Goal: Task Accomplishment & Management: Use online tool/utility

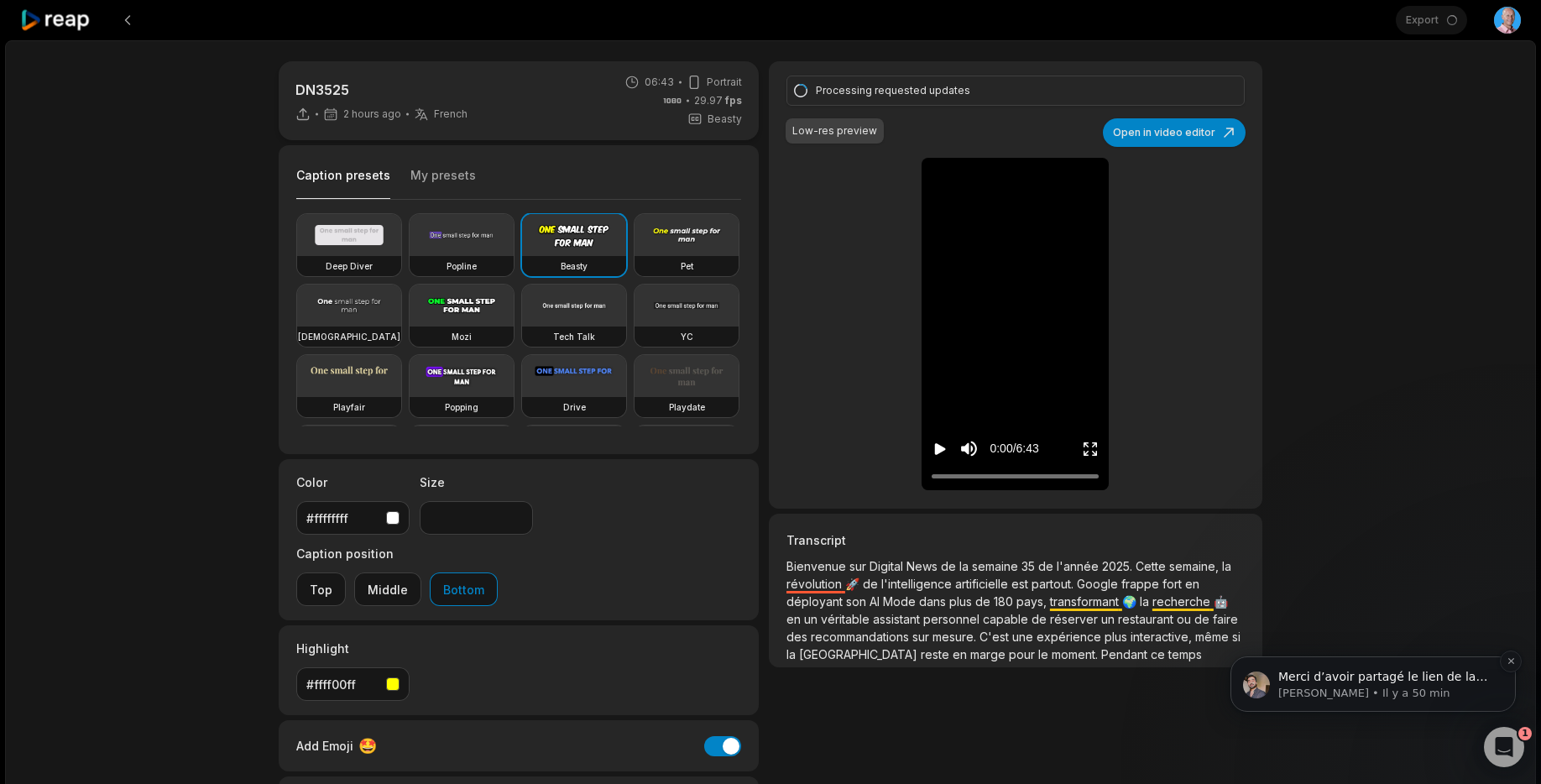
click at [1441, 686] on p "Sam • Il y a 50 min" at bounding box center [1386, 693] width 217 height 15
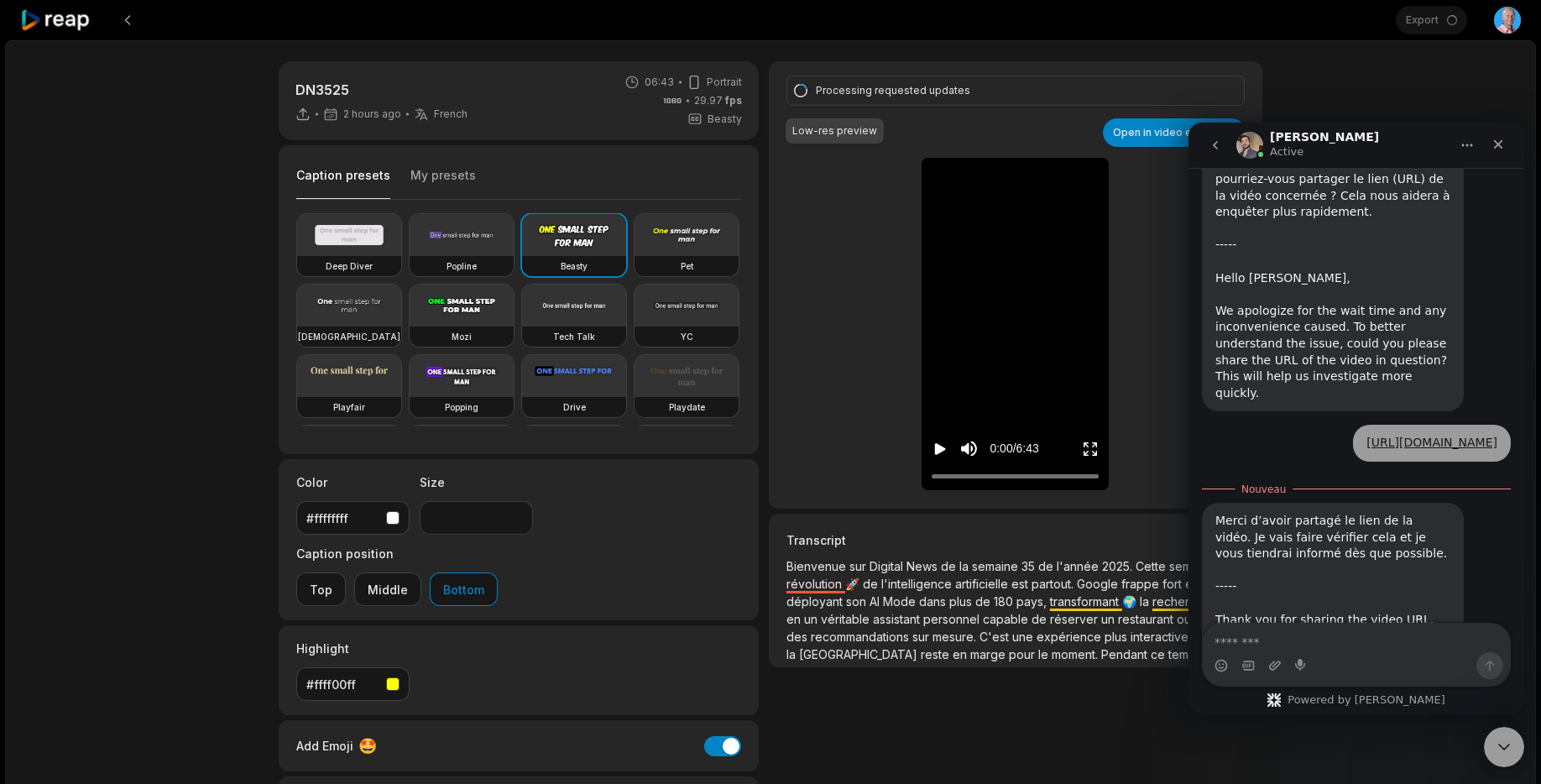
scroll to position [753, 0]
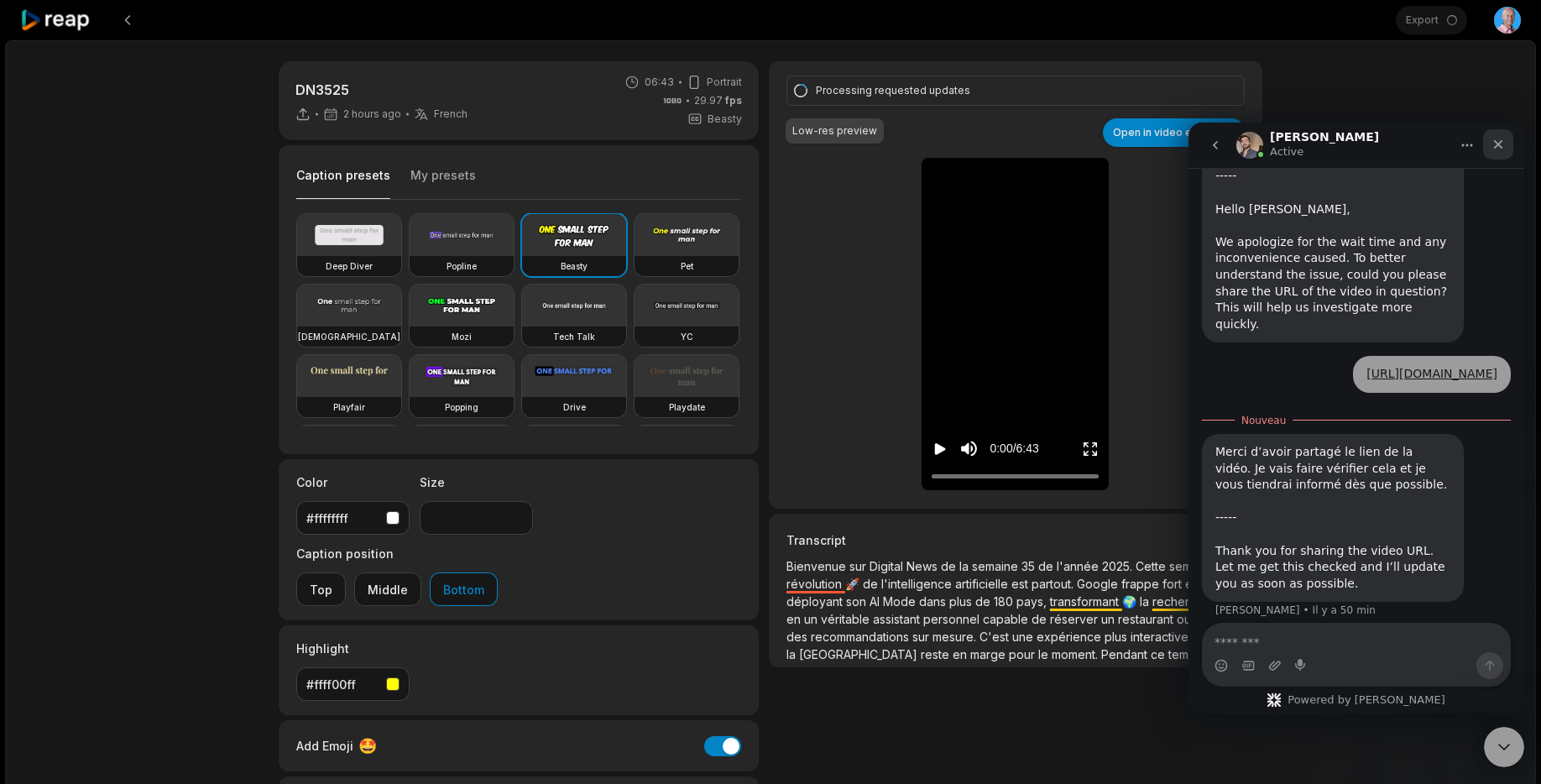
click at [1509, 138] on div "Fermer" at bounding box center [1498, 145] width 31 height 31
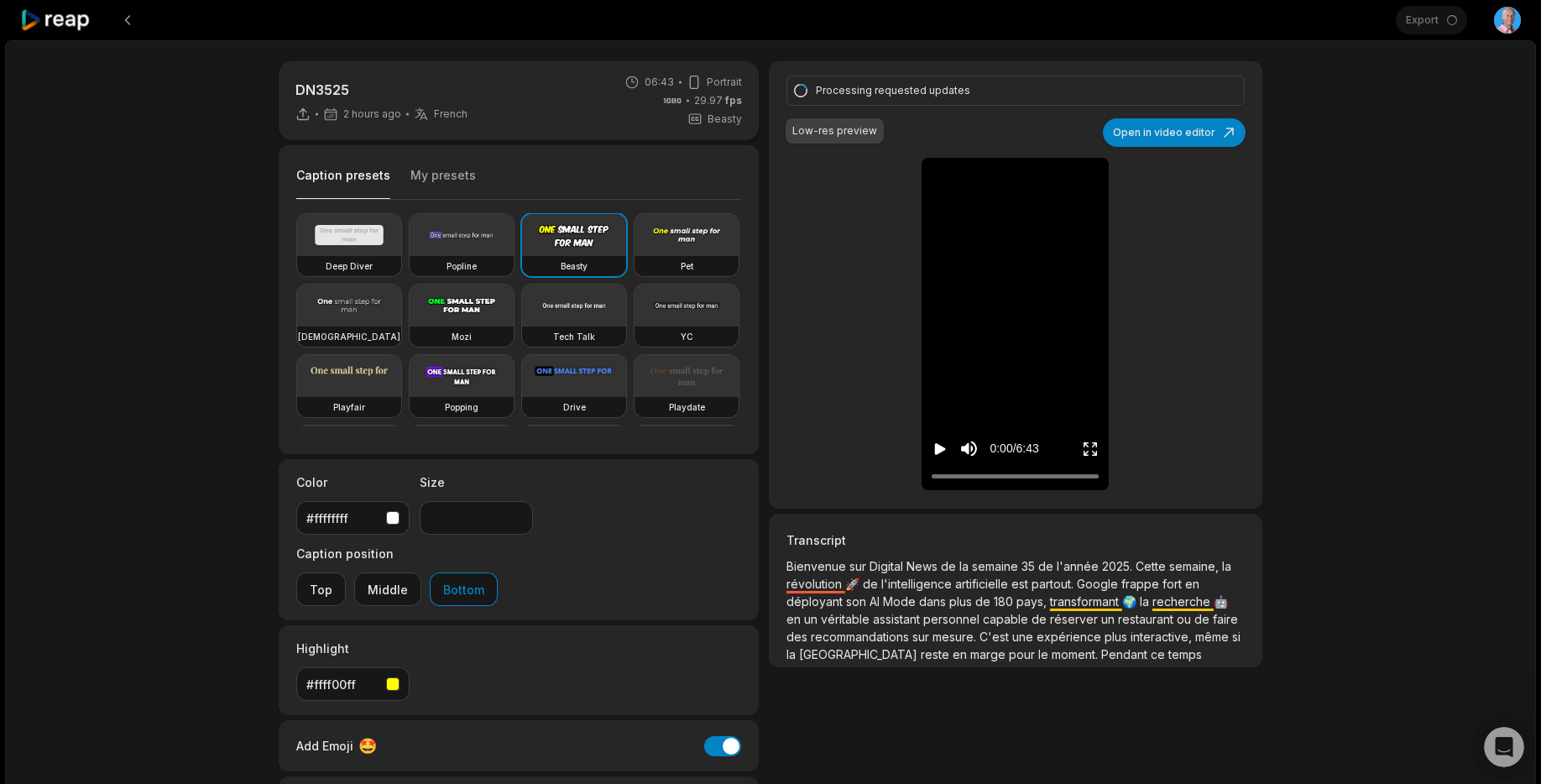
scroll to position [725, 0]
click at [1447, 72] on div "DN3525 2 hours ago French fr 06:43 Portrait 29.97 fps Beasty Caption presets My…" at bounding box center [770, 497] width 1530 height 913
click at [1500, 740] on icon "Open Intercom Messenger" at bounding box center [1502, 747] width 19 height 22
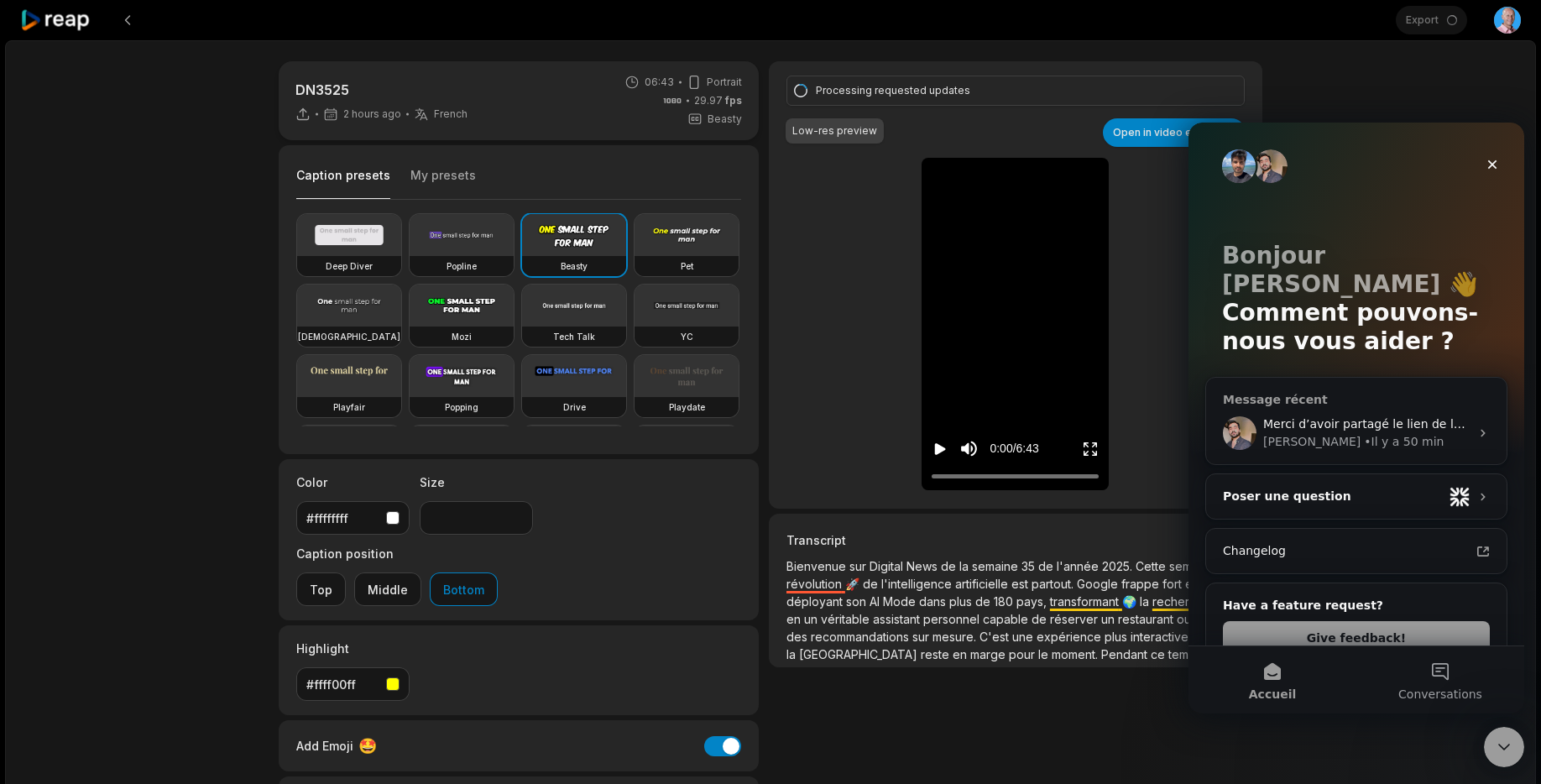
click at [1364, 433] on div "• Il y a 50 min" at bounding box center [1403, 442] width 80 height 18
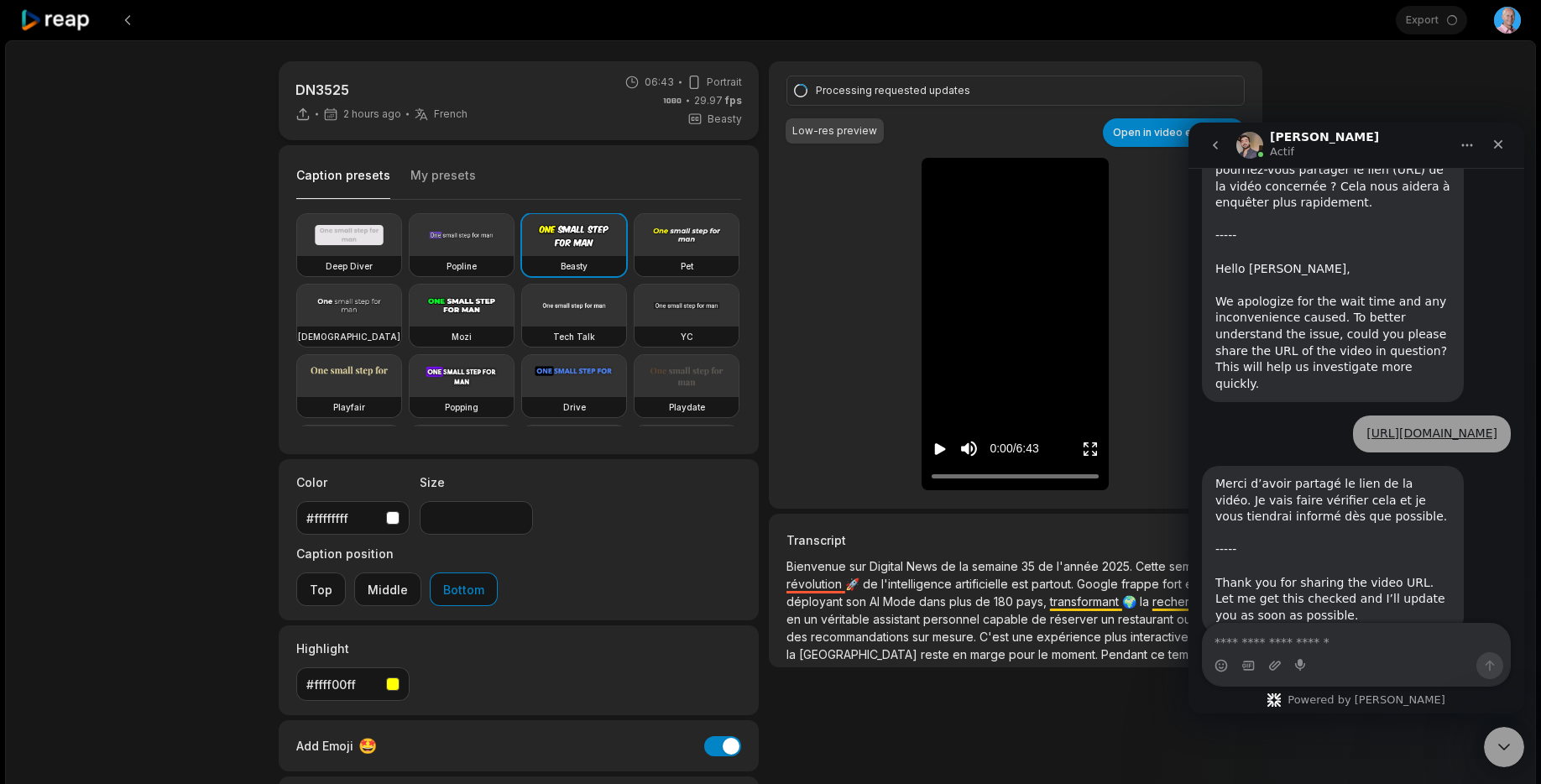
scroll to position [725, 0]
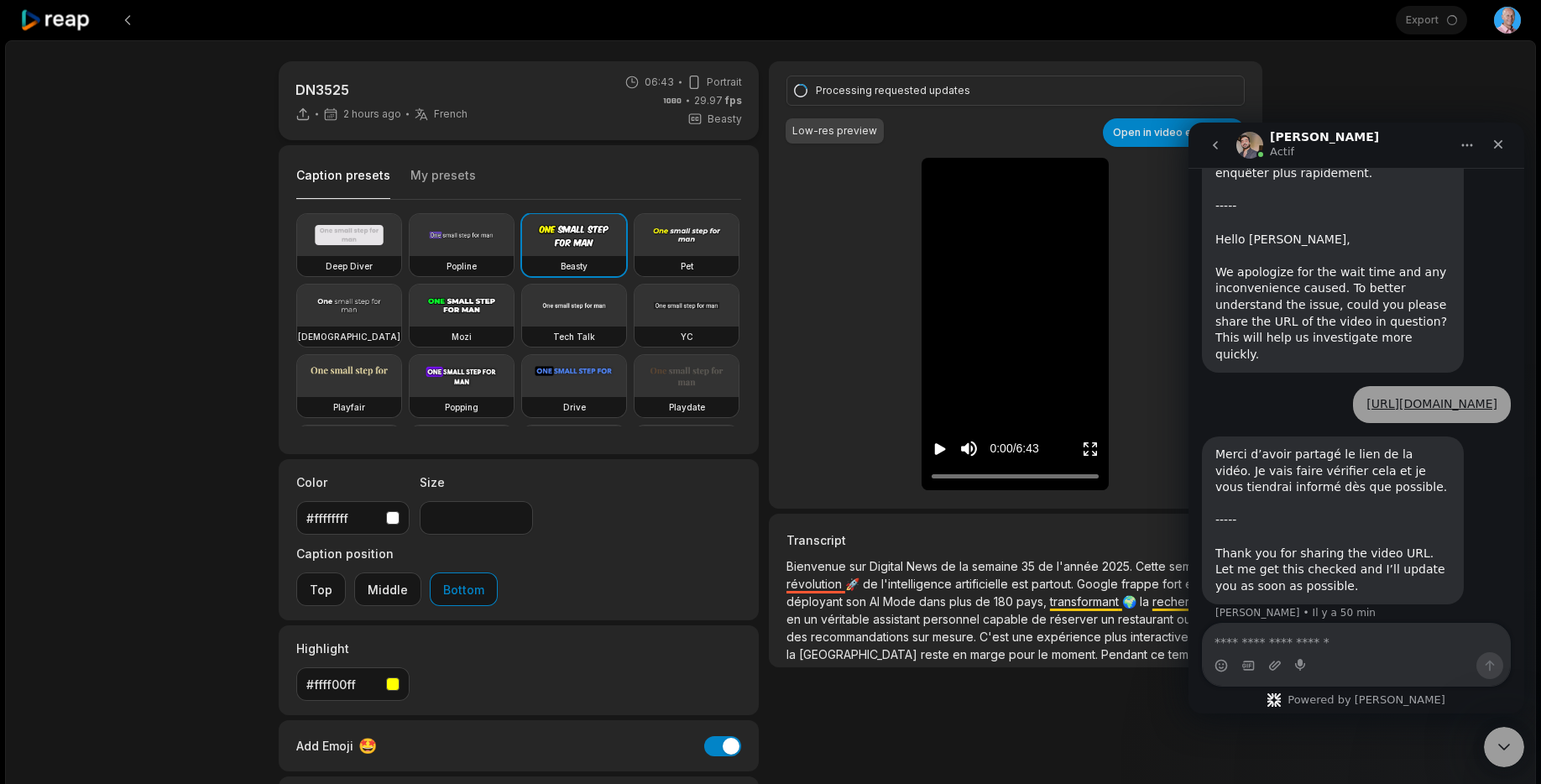
click at [1277, 640] on textarea "Envoyer un message..." at bounding box center [1356, 638] width 307 height 29
type textarea "**********"
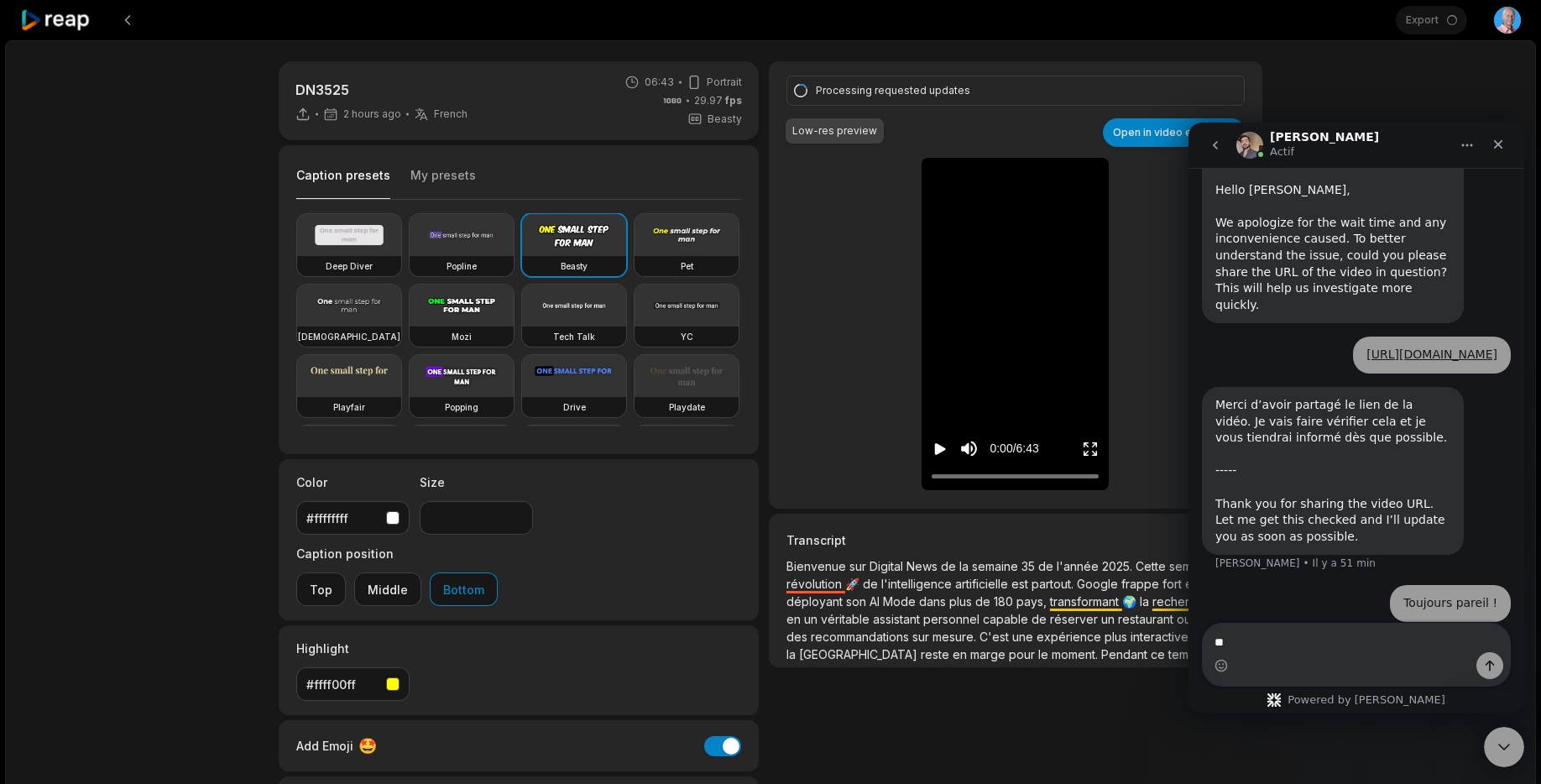
type textarea "*"
click at [1497, 145] on icon "Fermer" at bounding box center [1498, 145] width 9 height 9
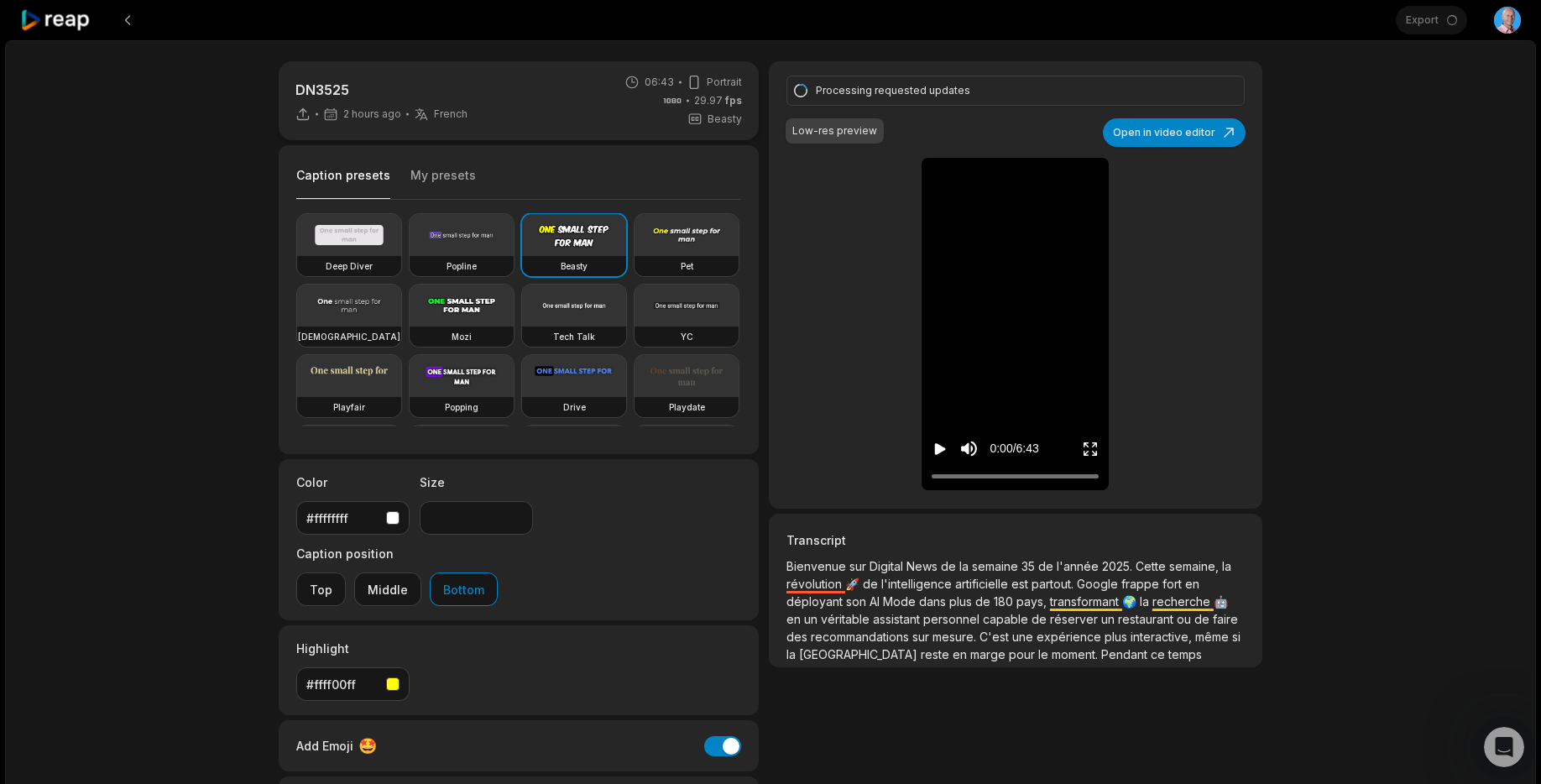
click at [49, 14] on icon at bounding box center [55, 20] width 71 height 23
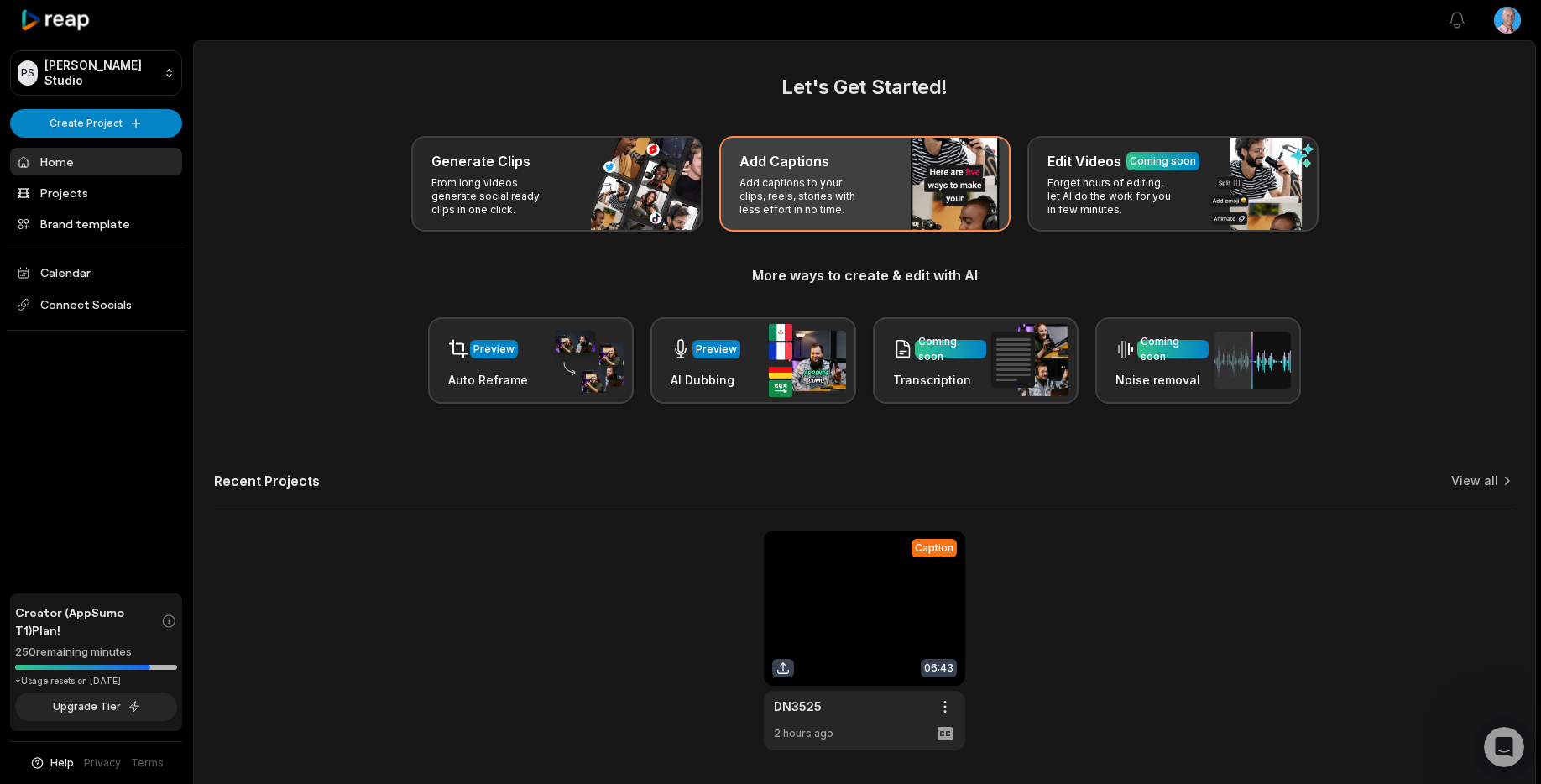
click at [844, 172] on div "Add Captions Add captions to your clips, reels, stories with less effort in no …" at bounding box center [864, 184] width 291 height 95
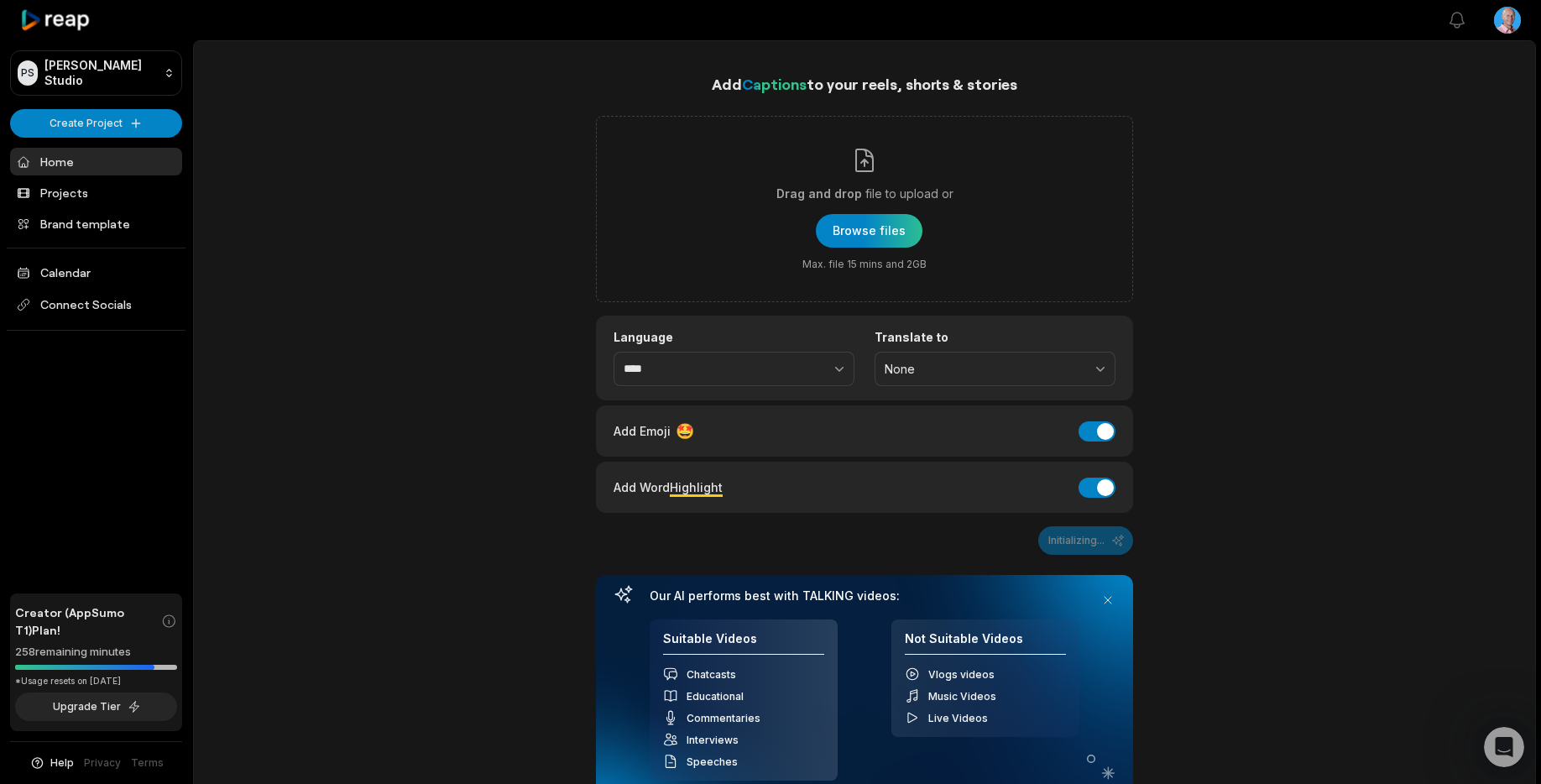
click at [51, 8] on icon at bounding box center [56, 20] width 72 height 23
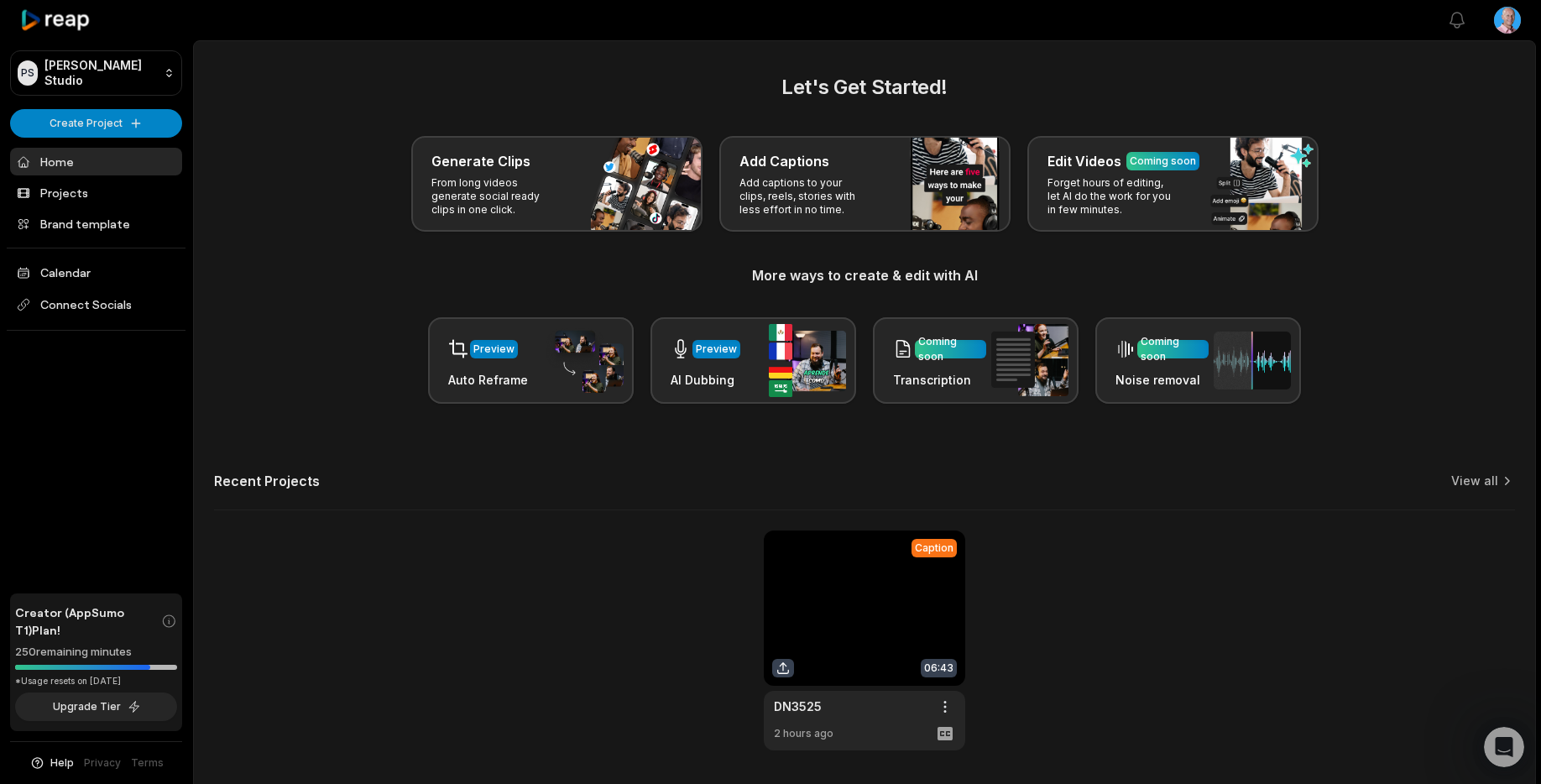
click at [897, 603] on link at bounding box center [864, 640] width 202 height 220
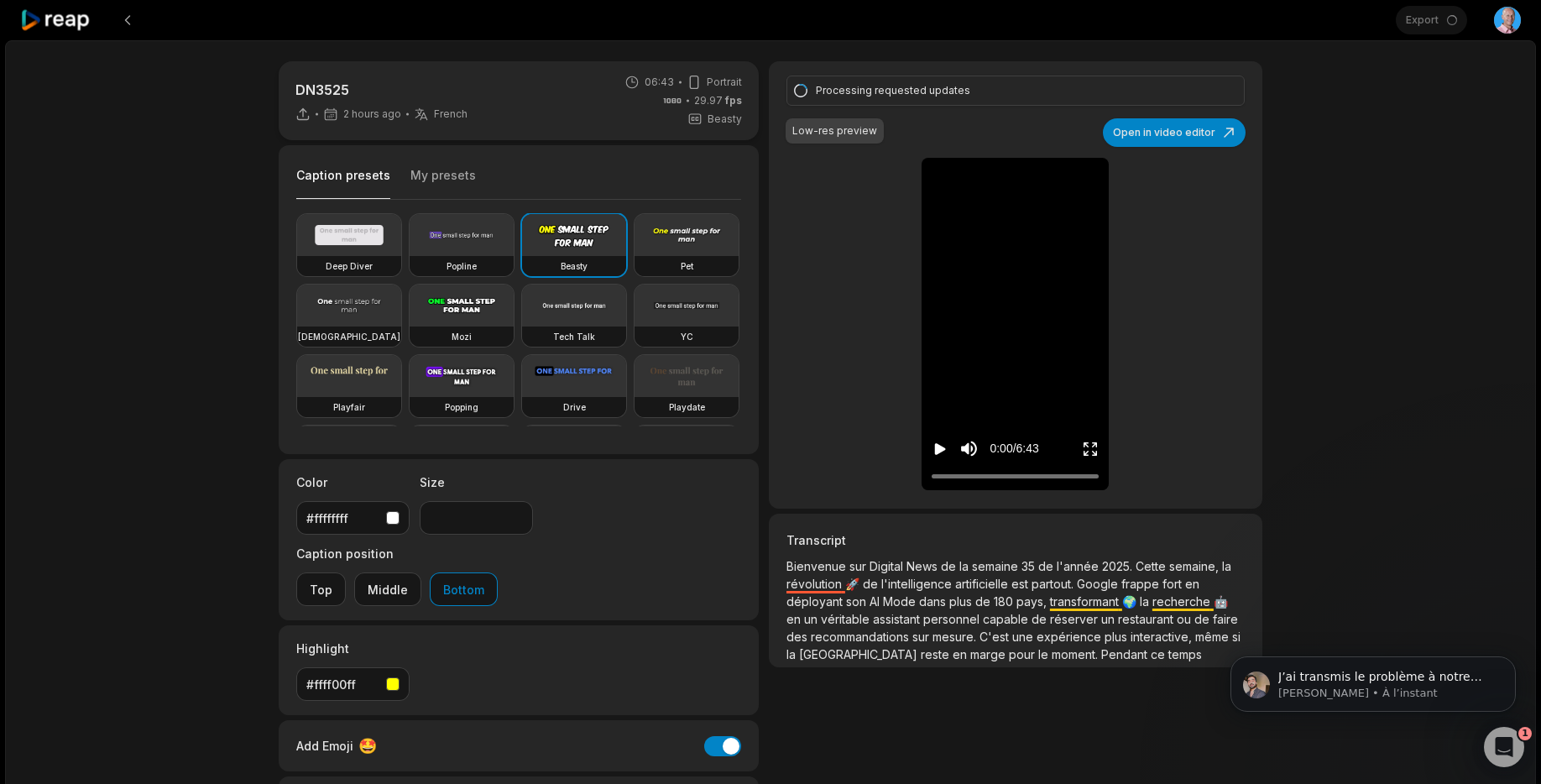
scroll to position [1040, 0]
click at [1502, 749] on icon "Ouvrir le Messenger Intercom" at bounding box center [1501, 744] width 28 height 28
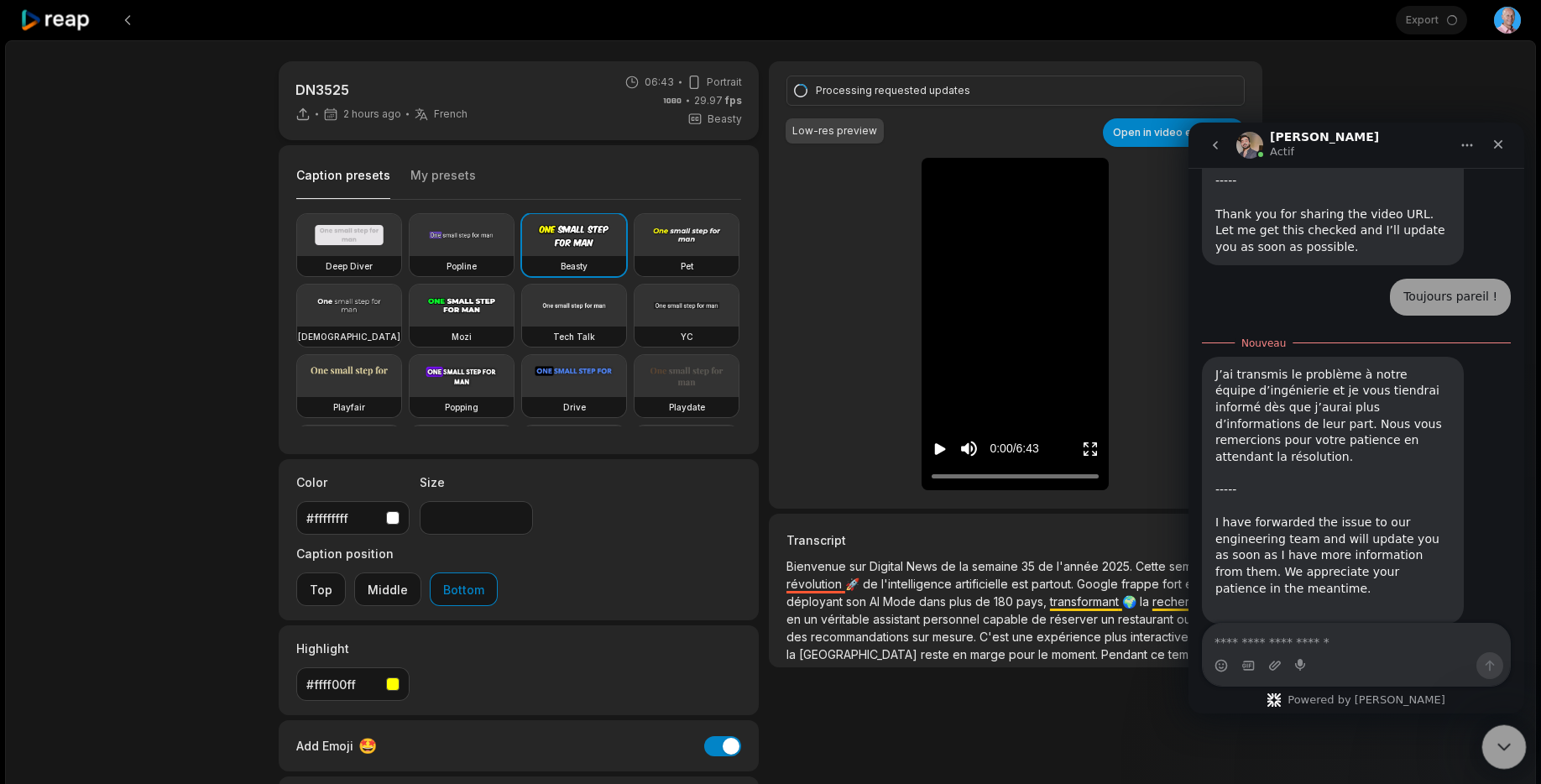
scroll to position [1068, 0]
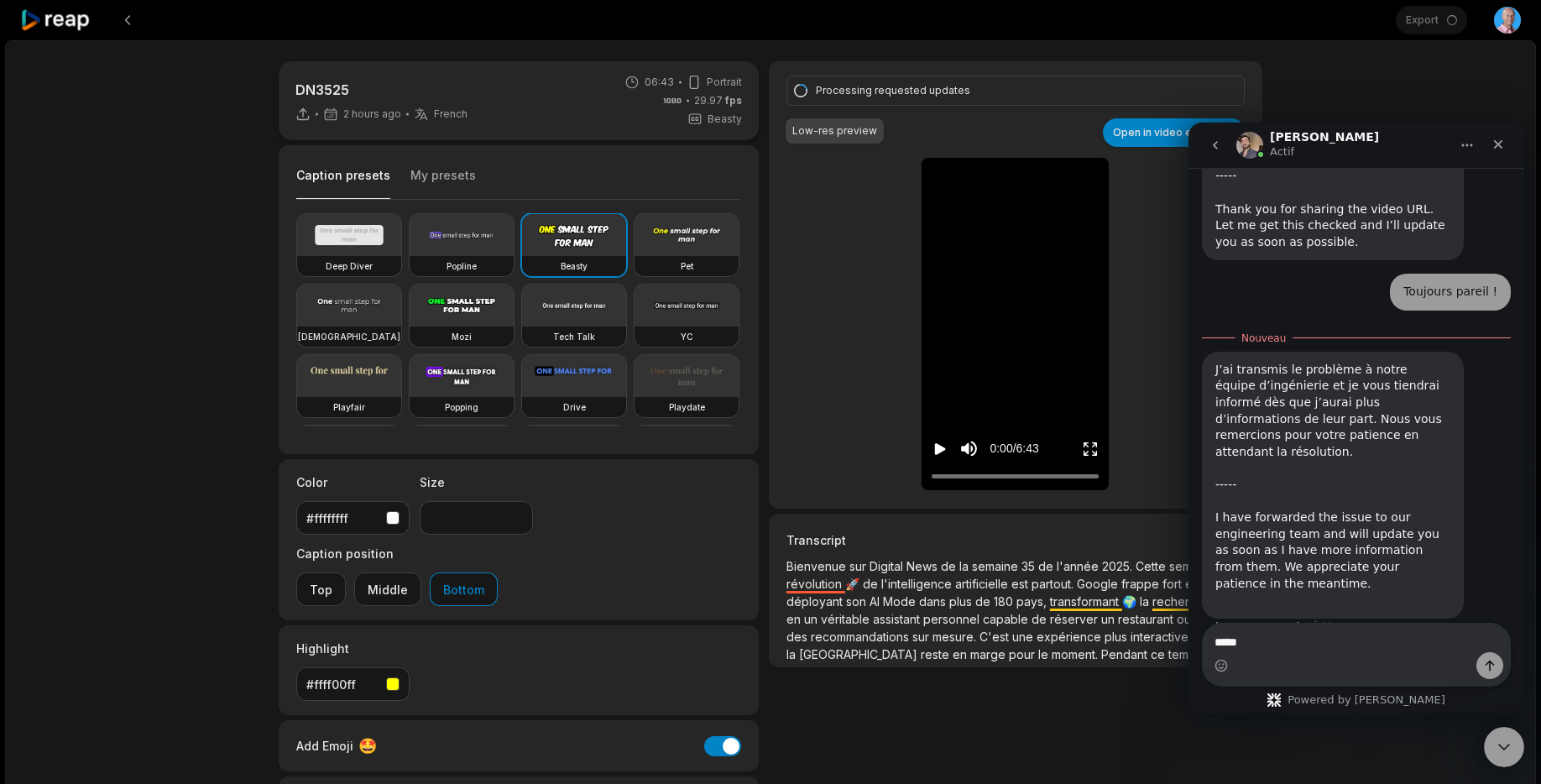
type textarea "*****"
click at [1491, 664] on icon "Envoyer un message…" at bounding box center [1489, 665] width 14 height 14
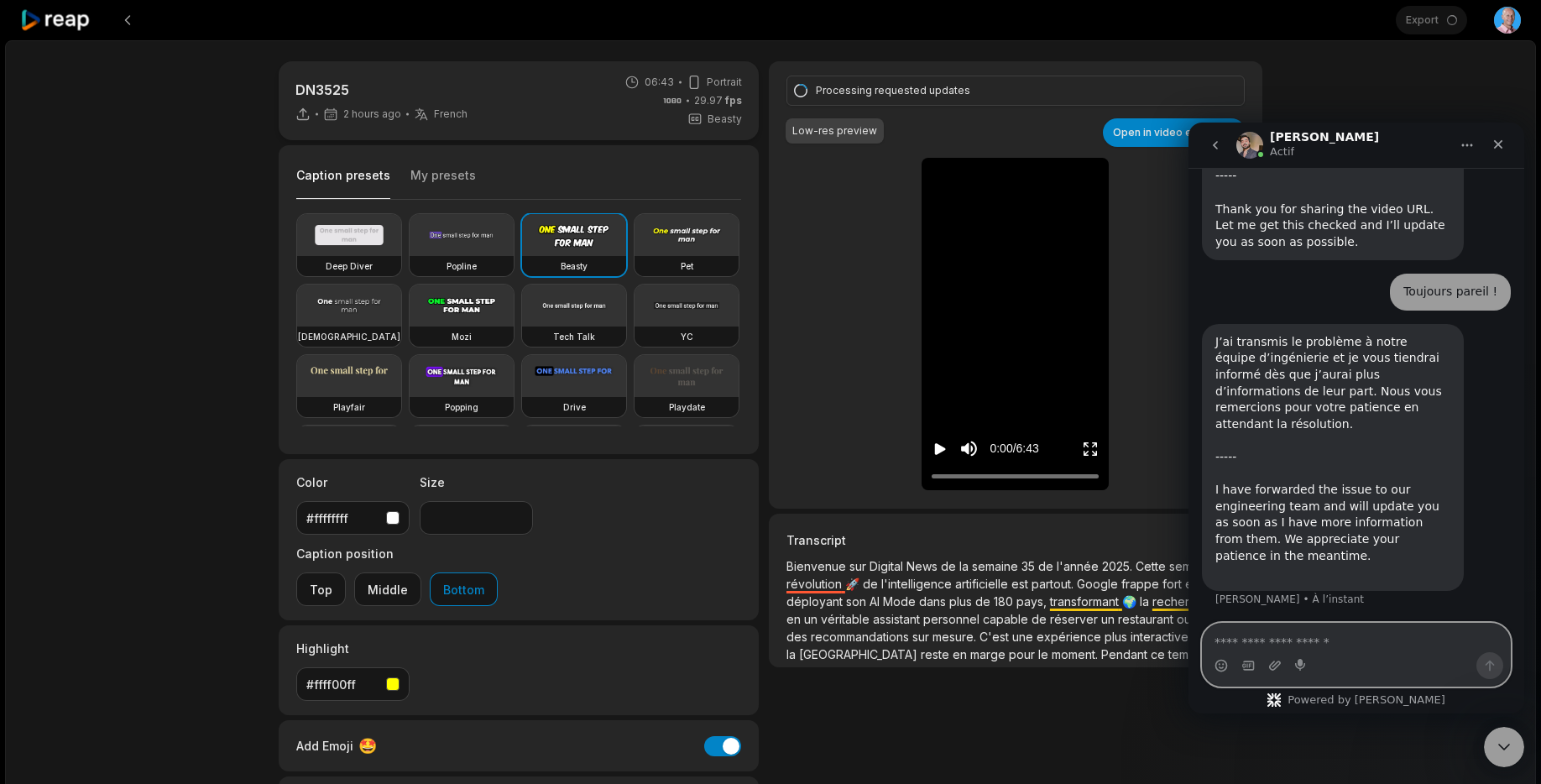
scroll to position [1089, 0]
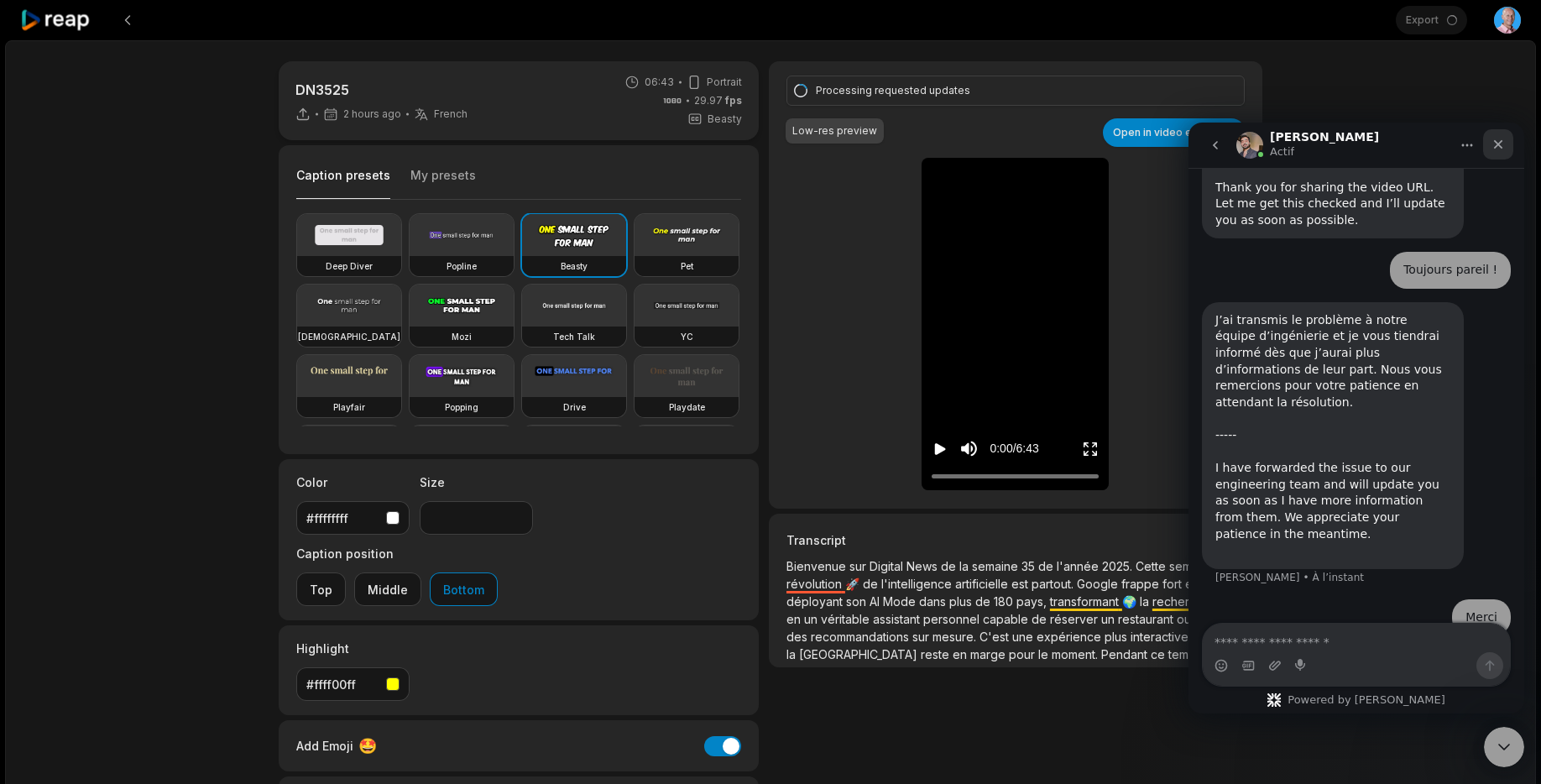
click at [1498, 145] on icon "Fermer" at bounding box center [1498, 145] width 9 height 9
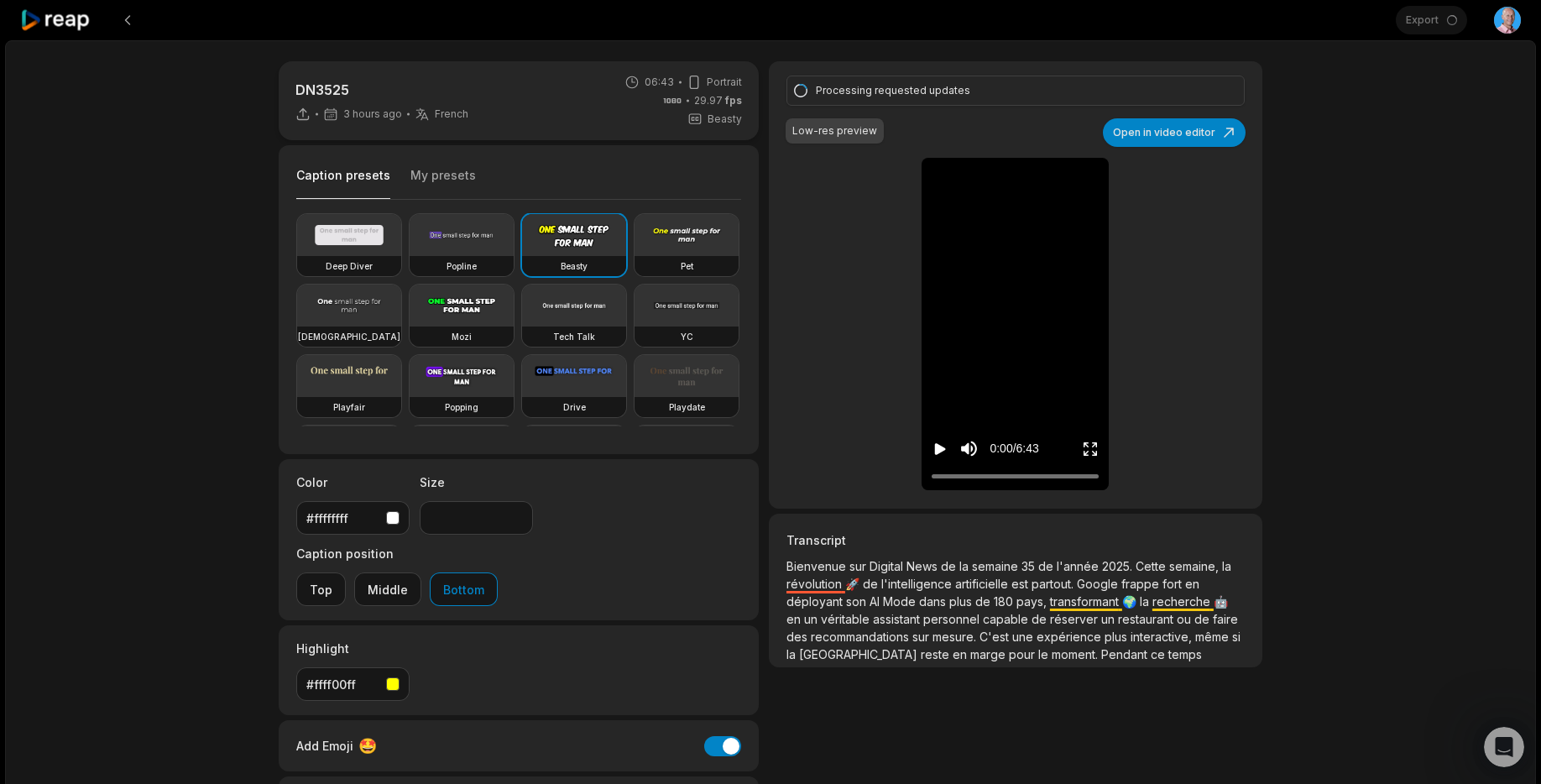
scroll to position [1096, 0]
